Goal: Information Seeking & Learning: Learn about a topic

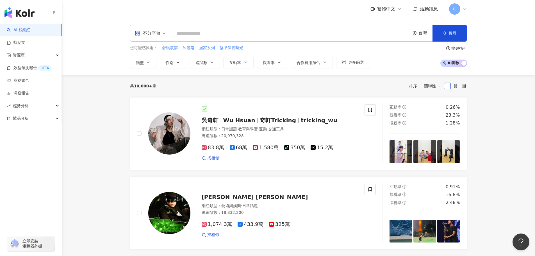
click at [188, 33] on input "search" at bounding box center [290, 33] width 234 height 11
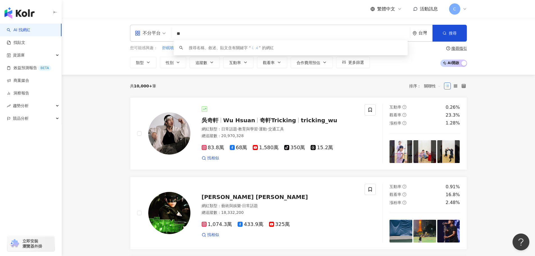
type input "*"
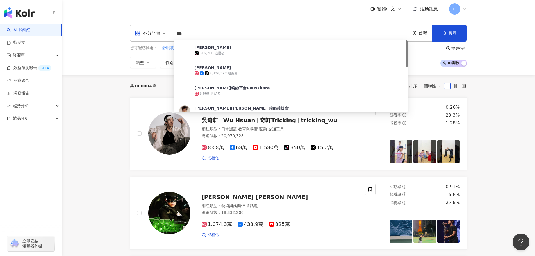
type input "***"
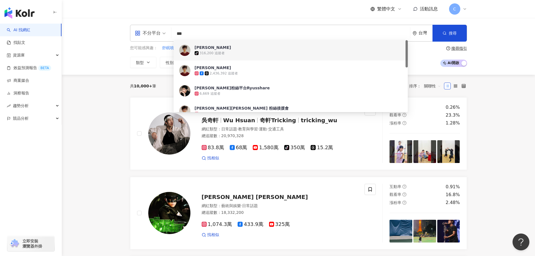
click at [216, 48] on span "劉以豪" at bounding box center [287, 48] width 186 height 6
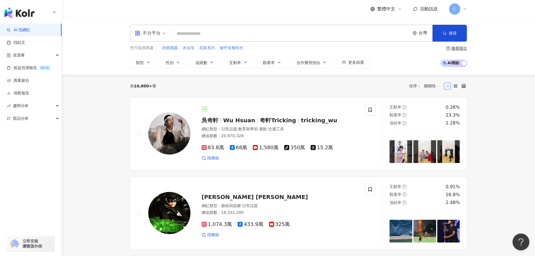
click at [208, 30] on input "search" at bounding box center [290, 33] width 234 height 11
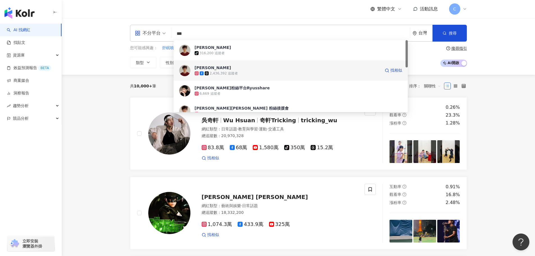
type input "***"
click at [231, 69] on div "不分平台 *** 台灣 搜尋 f631345c-67cf-4171-b819-09beff199e1c 78a98774-4977-48cd-8877-cad…" at bounding box center [298, 46] width 473 height 57
click at [254, 71] on div "2,436,392 追蹤者" at bounding box center [287, 73] width 186 height 6
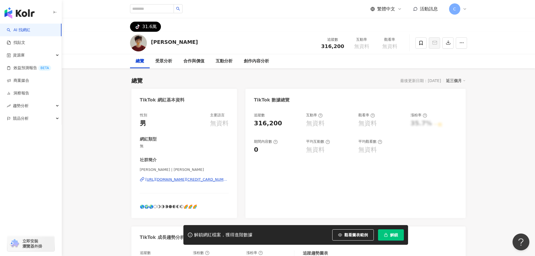
click at [384, 235] on icon "button" at bounding box center [386, 235] width 4 height 4
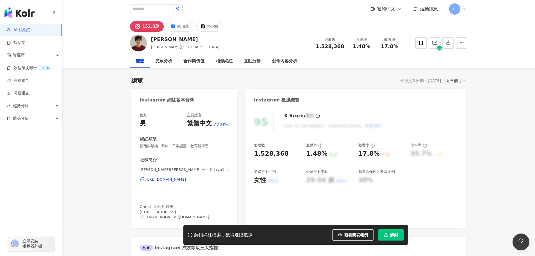
click at [390, 234] on span "解鎖" at bounding box center [394, 234] width 8 height 4
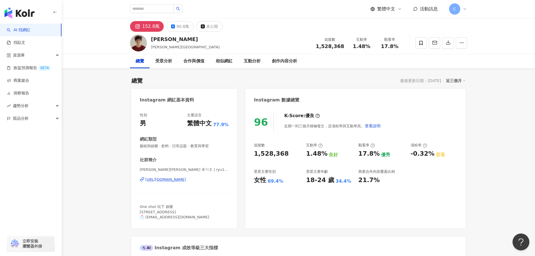
click at [396, 8] on div "繁體中文" at bounding box center [385, 9] width 31 height 6
drag, startPoint x: 387, startPoint y: 37, endPoint x: 417, endPoint y: 41, distance: 29.8
click at [387, 37] on div "English" at bounding box center [389, 37] width 28 height 10
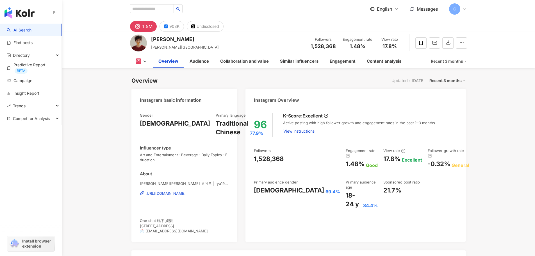
click at [444, 77] on div "Recent 3 months" at bounding box center [447, 80] width 36 height 7
click at [446, 106] on link "Recent 6 months" at bounding box center [448, 103] width 31 height 6
click at [450, 104] on div "Instagram Overview" at bounding box center [355, 98] width 220 height 18
click at [449, 79] on div "Recent 6 months" at bounding box center [447, 80] width 36 height 7
click at [446, 91] on link "Recent 3 months" at bounding box center [448, 92] width 31 height 6
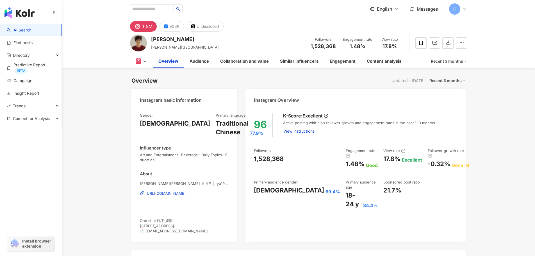
click at [458, 82] on div "Recent 3 months" at bounding box center [447, 80] width 36 height 7
click at [449, 101] on link "Recent 6 months" at bounding box center [448, 103] width 31 height 6
click at [441, 79] on div "Recent 6 months" at bounding box center [447, 80] width 36 height 7
click at [447, 91] on link "Recent 3 months" at bounding box center [448, 92] width 31 height 6
click at [456, 81] on div "Recent 3 months" at bounding box center [447, 80] width 36 height 7
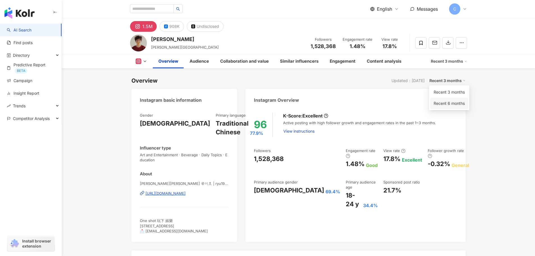
click at [451, 101] on link "Recent 6 months" at bounding box center [448, 103] width 31 height 6
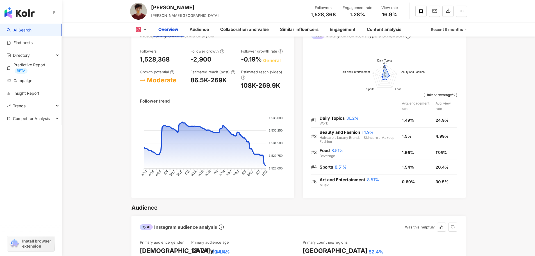
scroll to position [281, 0]
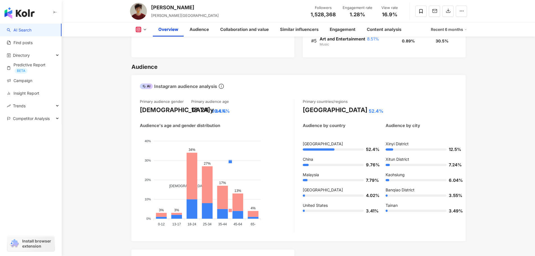
scroll to position [482, 0]
